Goal: Task Accomplishment & Management: Use online tool/utility

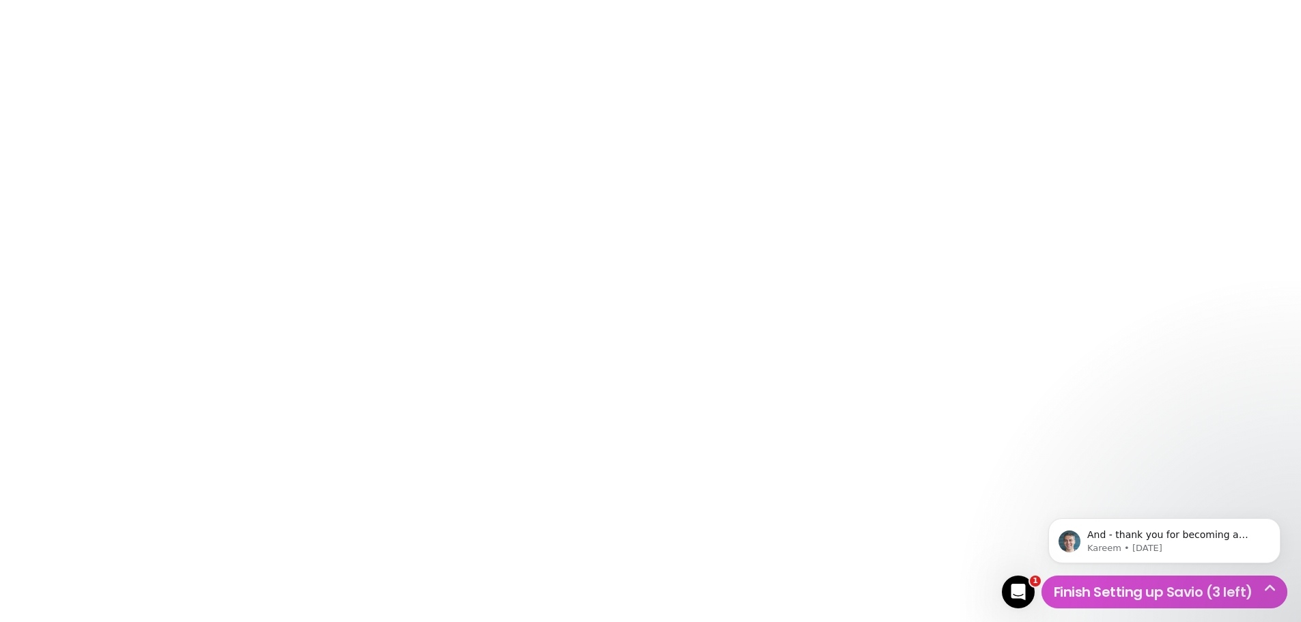
type input "packaging"
